Goal: Task Accomplishment & Management: Use online tool/utility

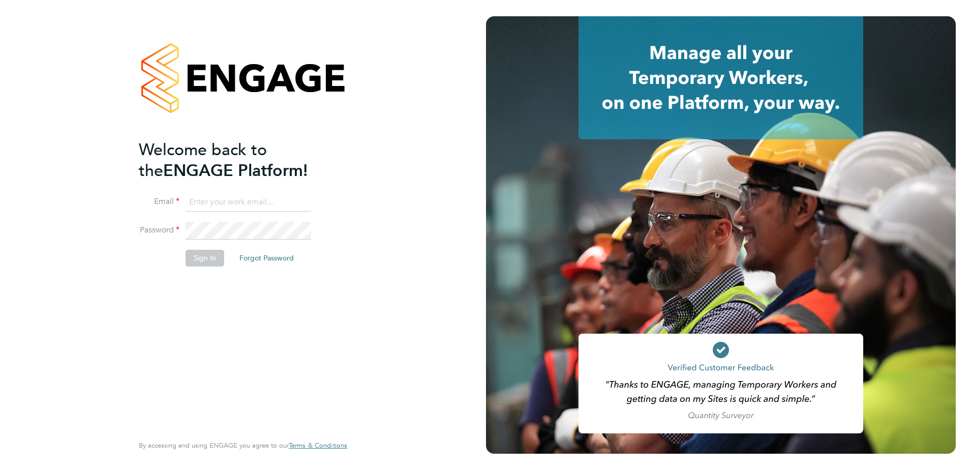
type input "[PERSON_NAME][EMAIL_ADDRESS][DOMAIN_NAME]"
click at [205, 261] on button "Sign In" at bounding box center [204, 258] width 39 height 16
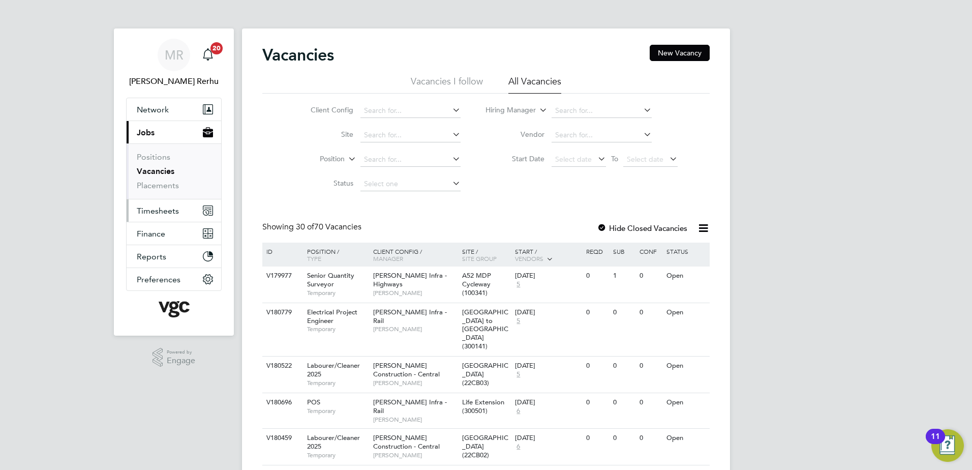
click at [176, 204] on button "Timesheets" at bounding box center [174, 210] width 95 height 22
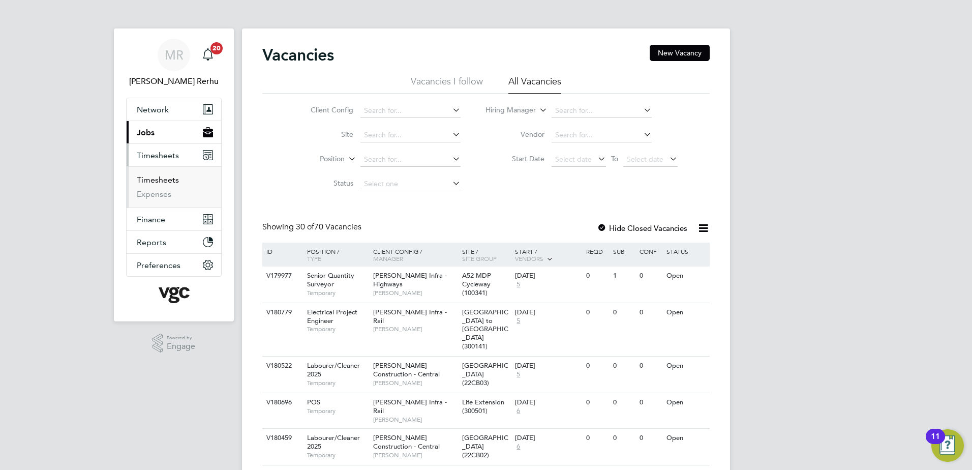
click at [169, 181] on link "Timesheets" at bounding box center [158, 180] width 42 height 10
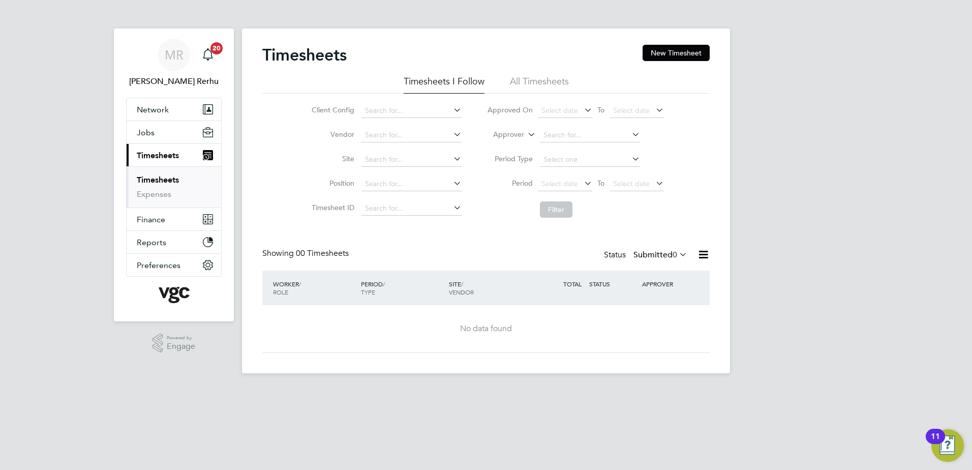
click at [672, 252] on span "0" at bounding box center [674, 255] width 5 height 10
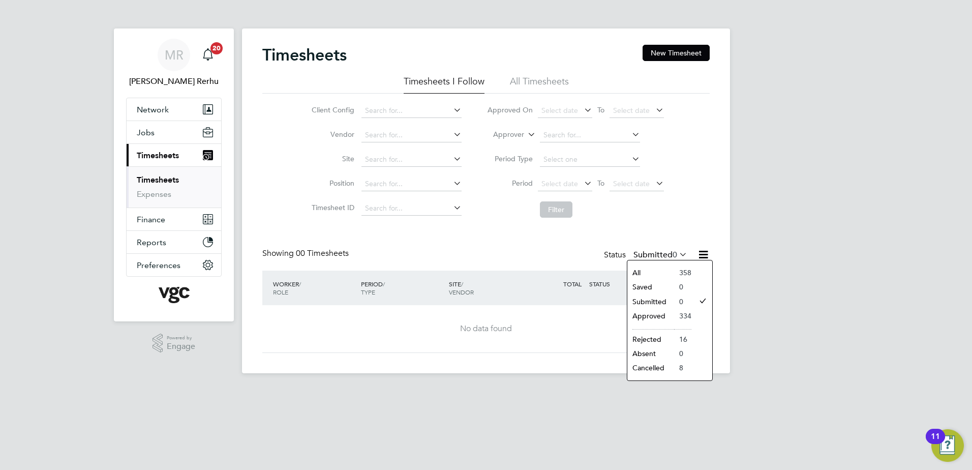
click at [652, 312] on li "Approved" at bounding box center [650, 315] width 47 height 14
